Goal: Find specific page/section: Find specific page/section

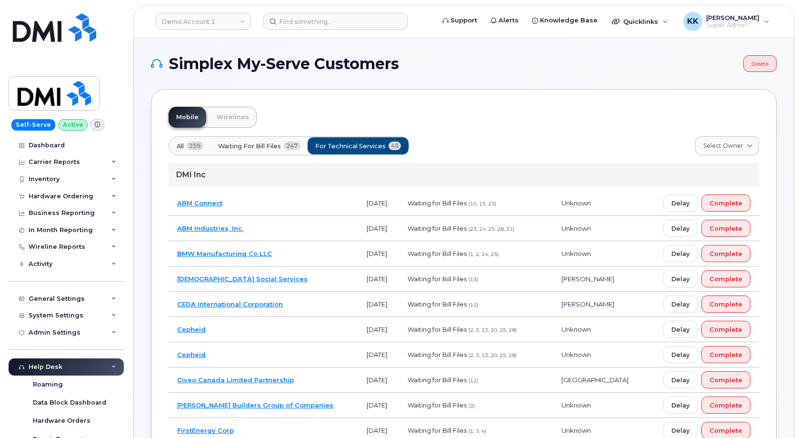
click at [283, 229] on td "ABM Industries, Inc." at bounding box center [263, 228] width 189 height 25
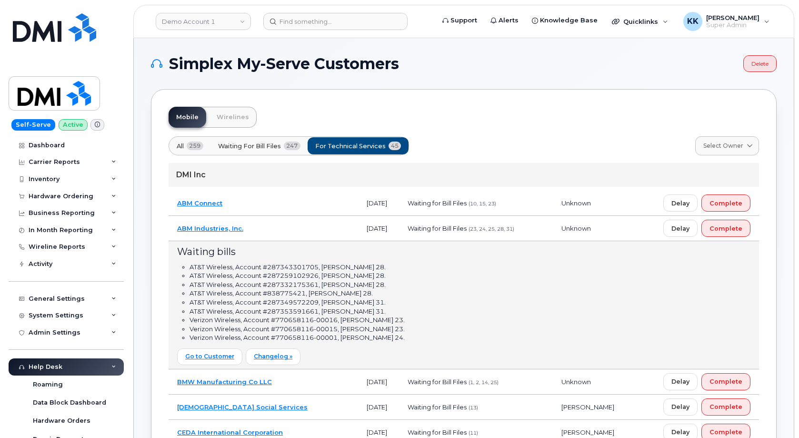
click at [311, 227] on td "ABM Industries, Inc." at bounding box center [263, 228] width 189 height 25
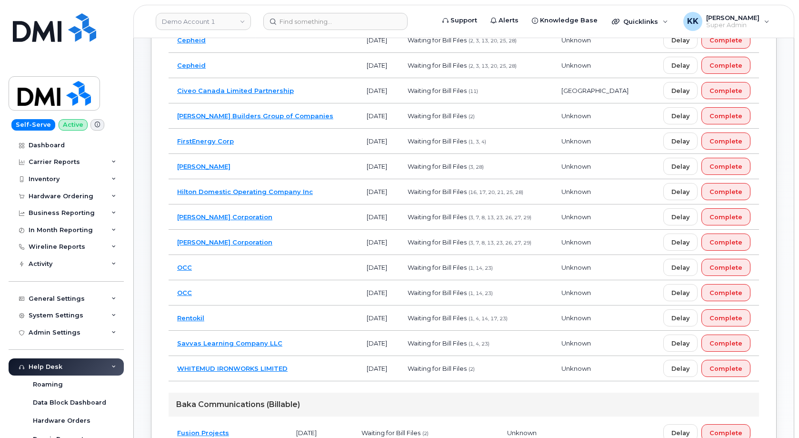
scroll to position [291, 0]
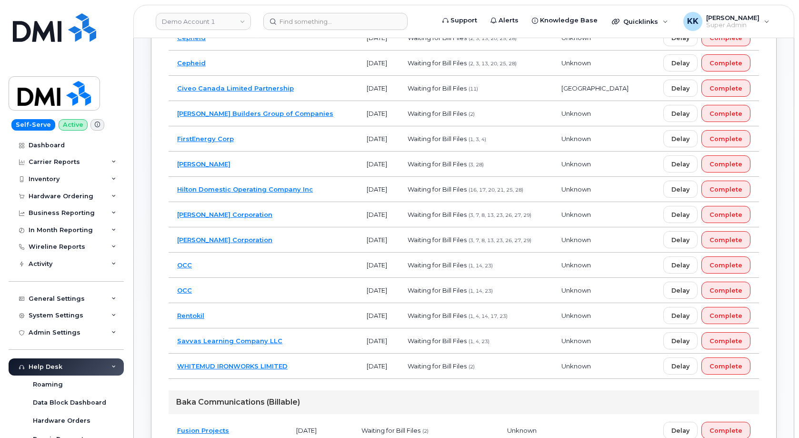
click at [293, 321] on td "Rentokil" at bounding box center [263, 315] width 189 height 25
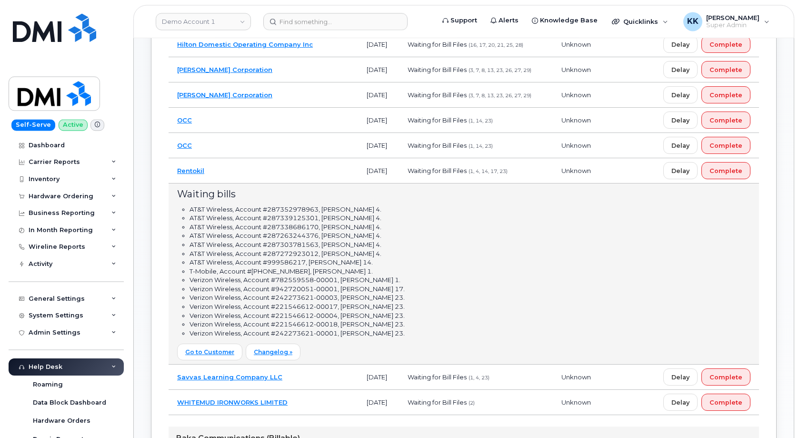
scroll to position [437, 0]
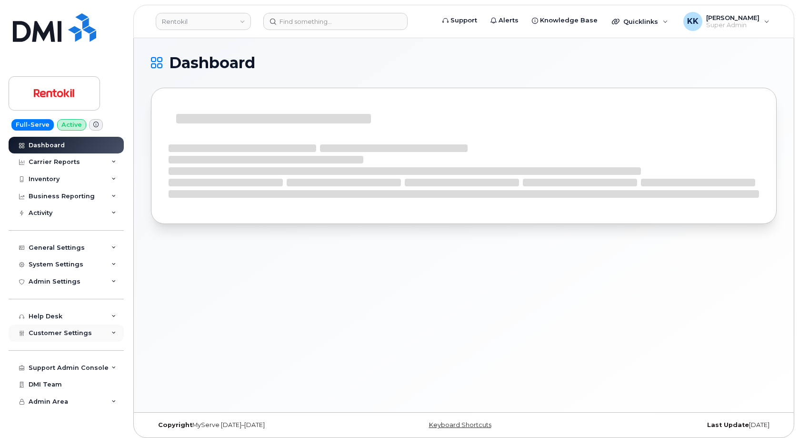
click at [66, 334] on span "Customer Settings" at bounding box center [60, 332] width 63 height 7
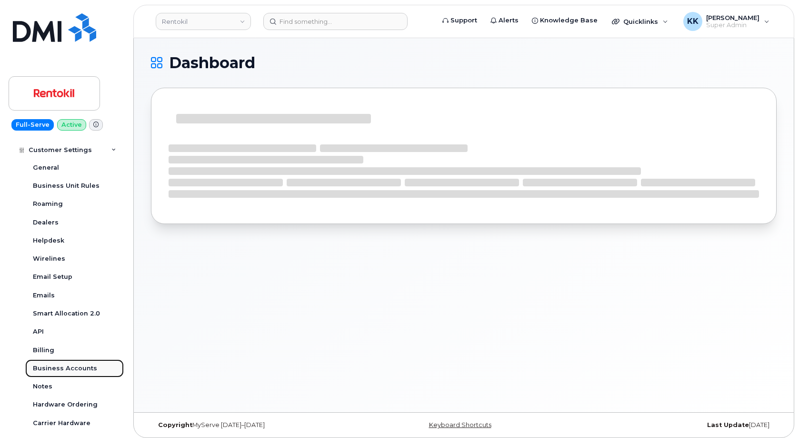
click at [60, 367] on div "Business Accounts" at bounding box center [65, 368] width 64 height 9
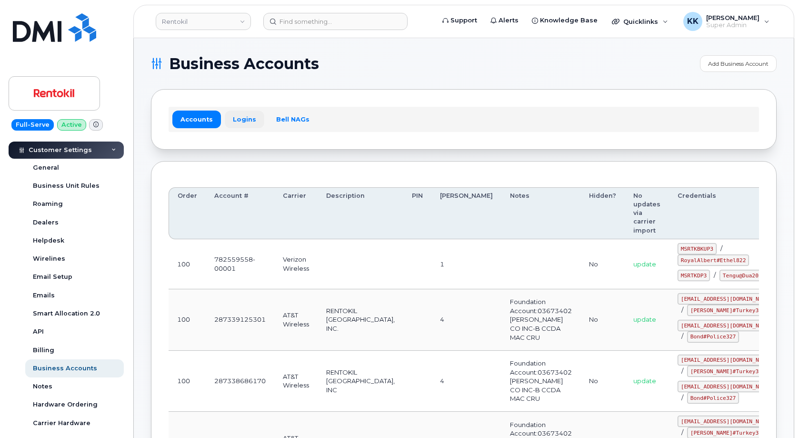
click at [248, 116] on link "Logins" at bounding box center [245, 118] width 40 height 17
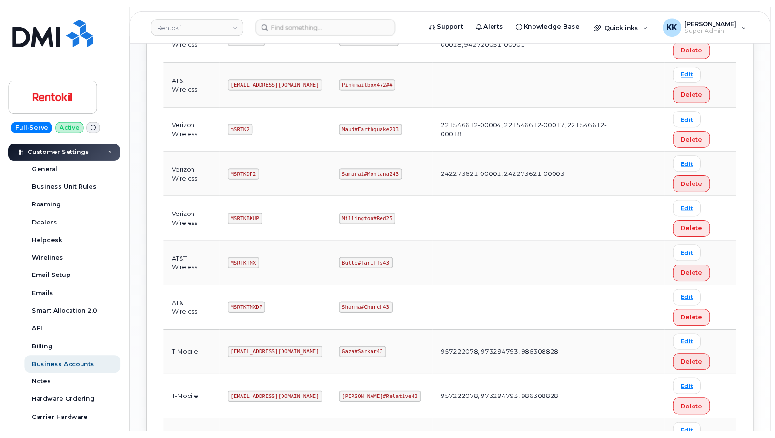
scroll to position [680, 0]
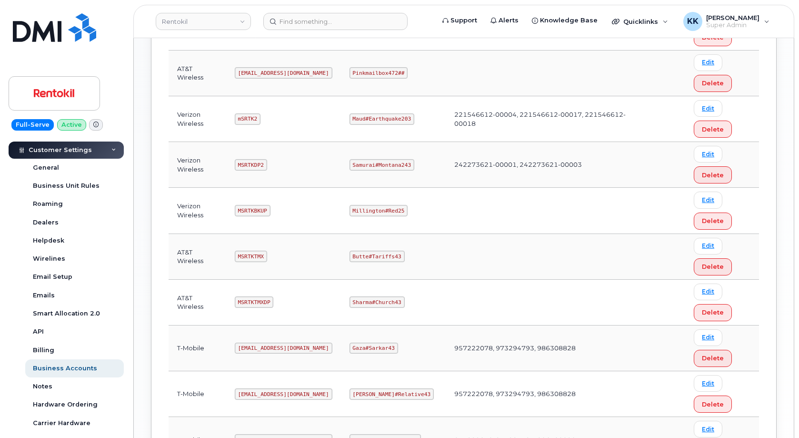
click at [247, 256] on code "MSRTKTMX" at bounding box center [251, 255] width 32 height 11
copy code "MSRTKTMX"
click at [371, 257] on code "Butte#Tariffs43" at bounding box center [376, 255] width 55 height 11
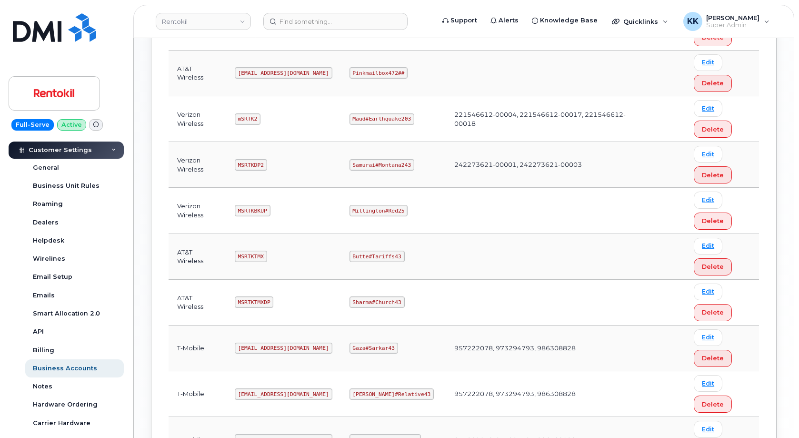
click at [371, 257] on code "Butte#Tariffs43" at bounding box center [376, 255] width 55 height 11
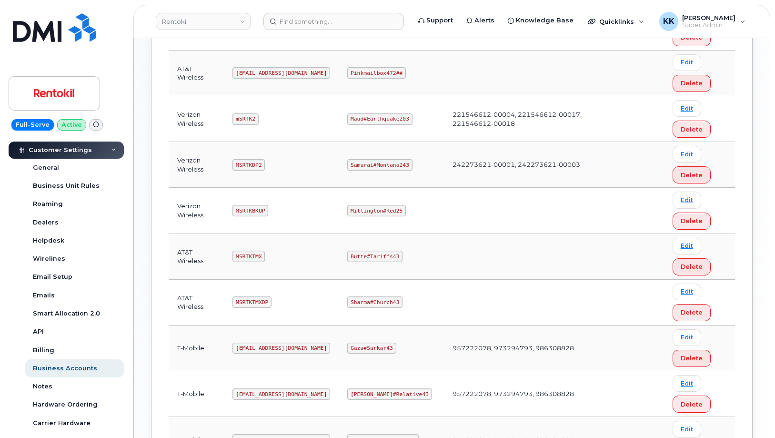
click at [255, 299] on code "MSRTKTMXDP" at bounding box center [251, 301] width 39 height 11
click at [369, 299] on code "Sharma#Church43" at bounding box center [374, 301] width 55 height 11
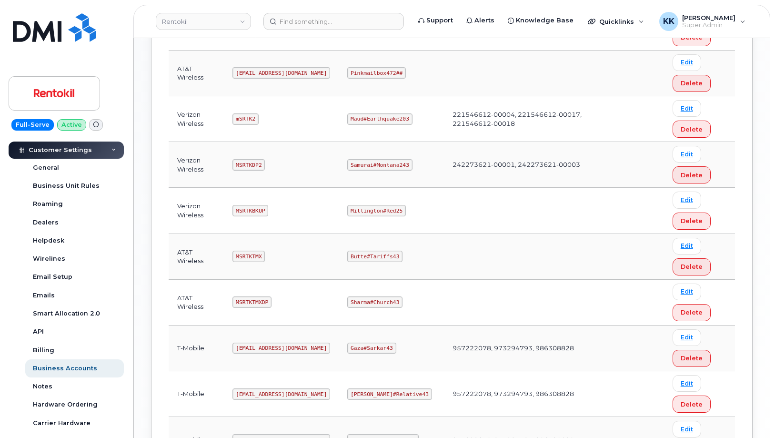
click at [369, 299] on code "Sharma#Church43" at bounding box center [374, 301] width 55 height 11
